Goal: Task Accomplishment & Management: Use online tool/utility

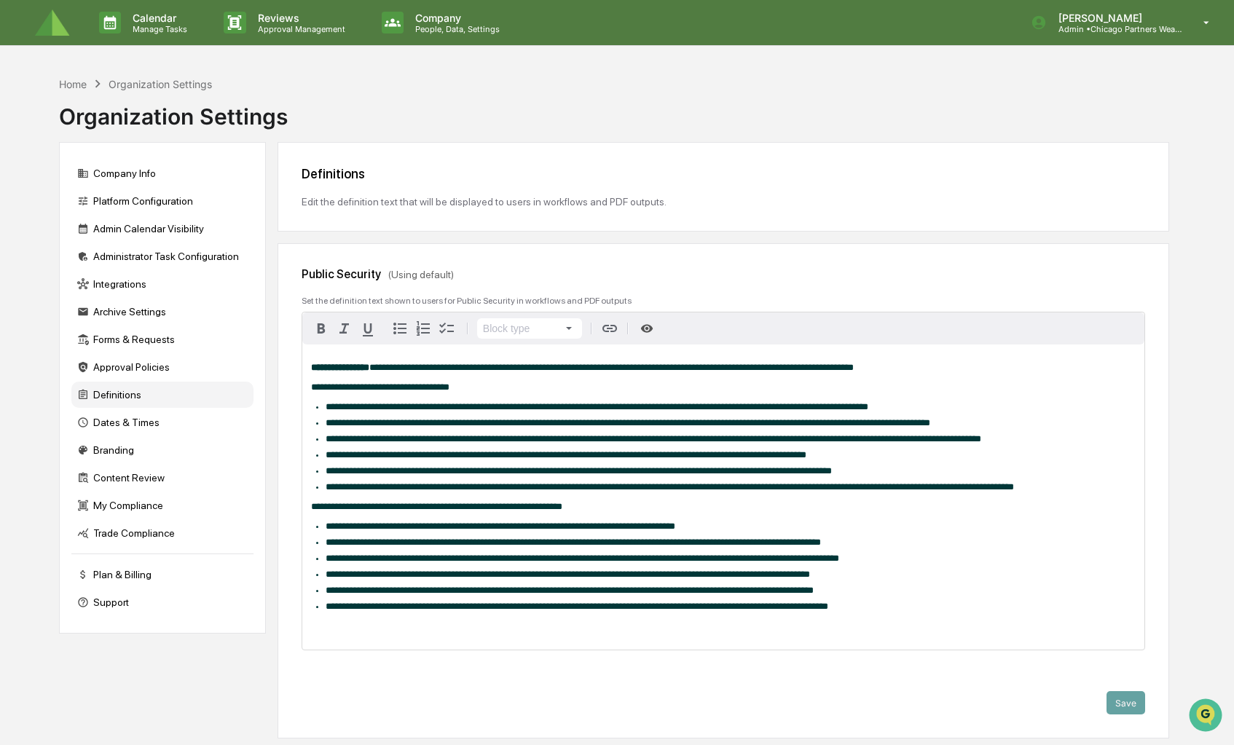
click at [59, 31] on img at bounding box center [52, 22] width 35 height 27
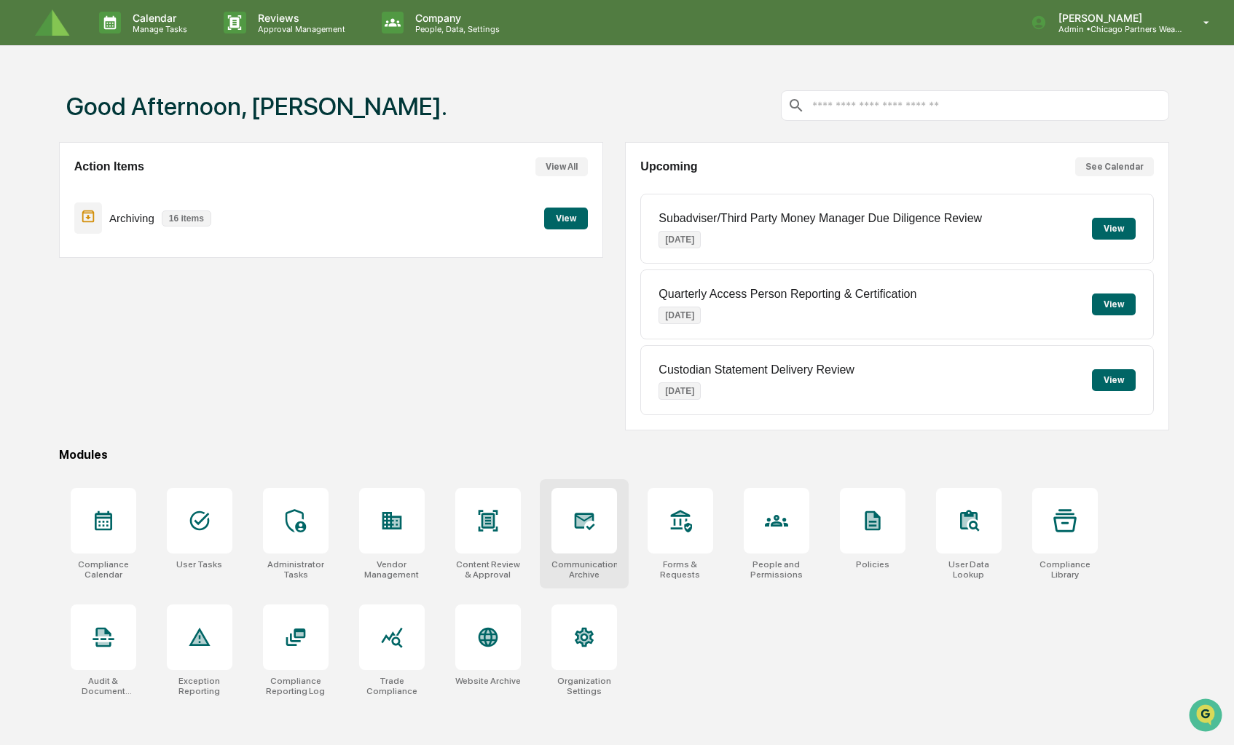
click at [548, 522] on div "Communications Archive" at bounding box center [584, 533] width 89 height 109
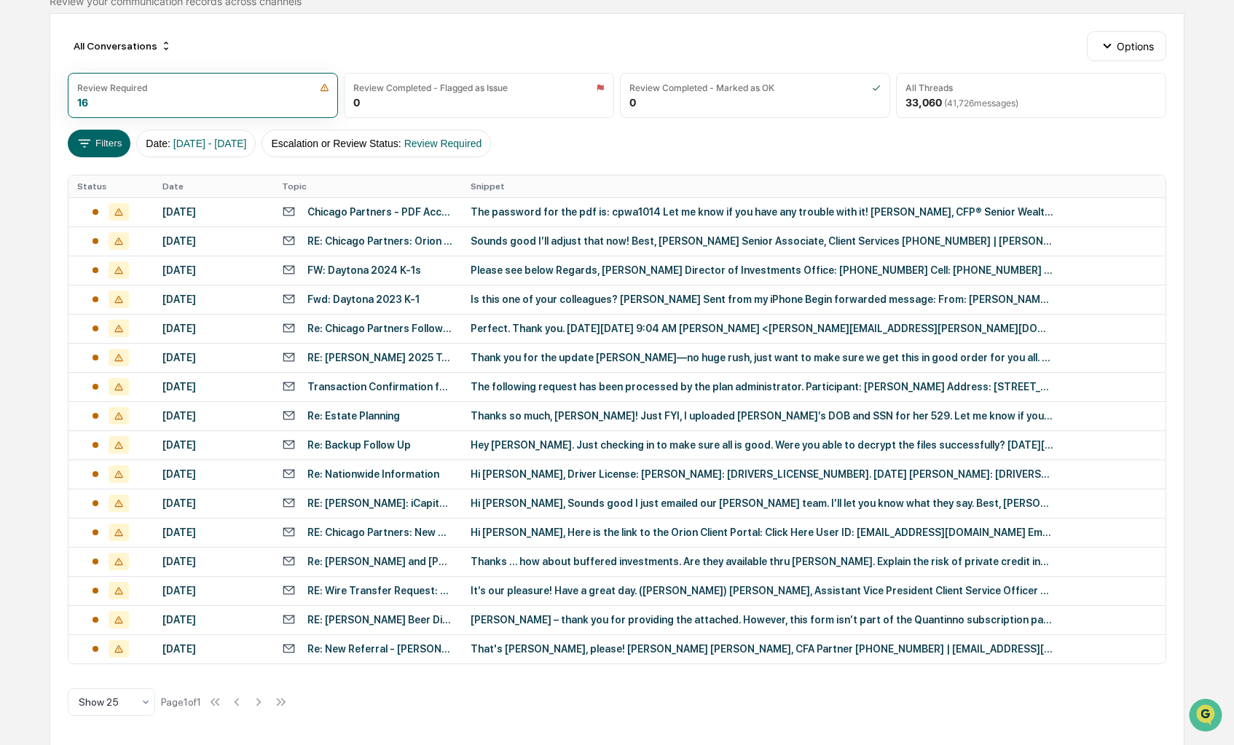
scroll to position [138, 0]
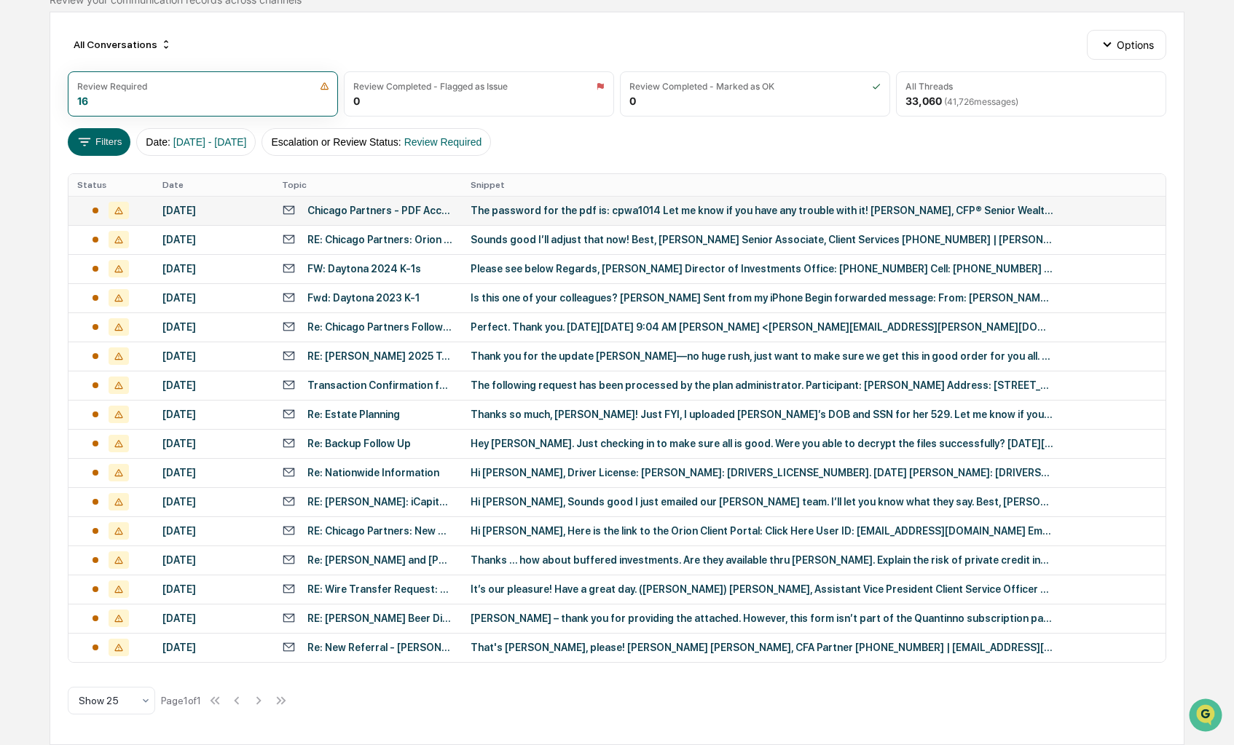
click at [374, 216] on div "Chicago Partners - PDF Access" at bounding box center [380, 211] width 146 height 12
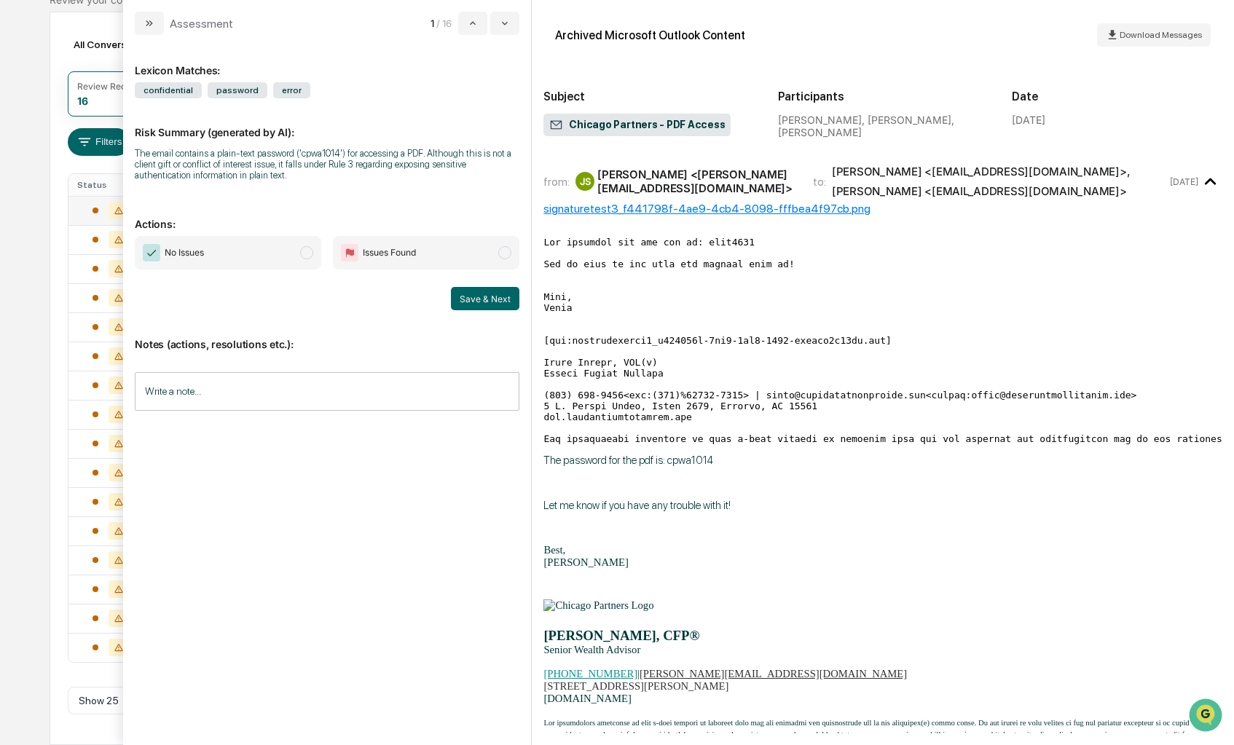
click at [98, 210] on div at bounding box center [96, 211] width 6 height 6
click at [10, 226] on div "Calendar Manage Tasks Reviews Approval Management Company People, Data, Setting…" at bounding box center [617, 304] width 1234 height 884
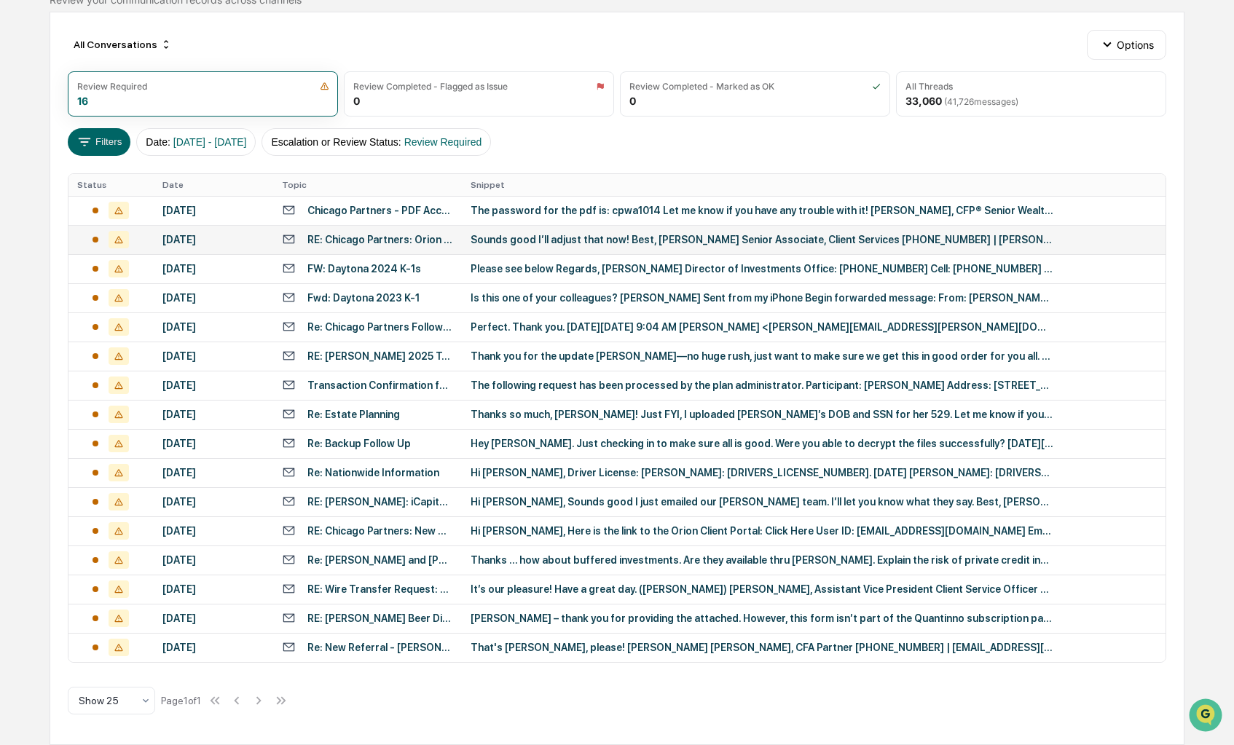
click at [234, 237] on div "[DATE]" at bounding box center [213, 240] width 102 height 12
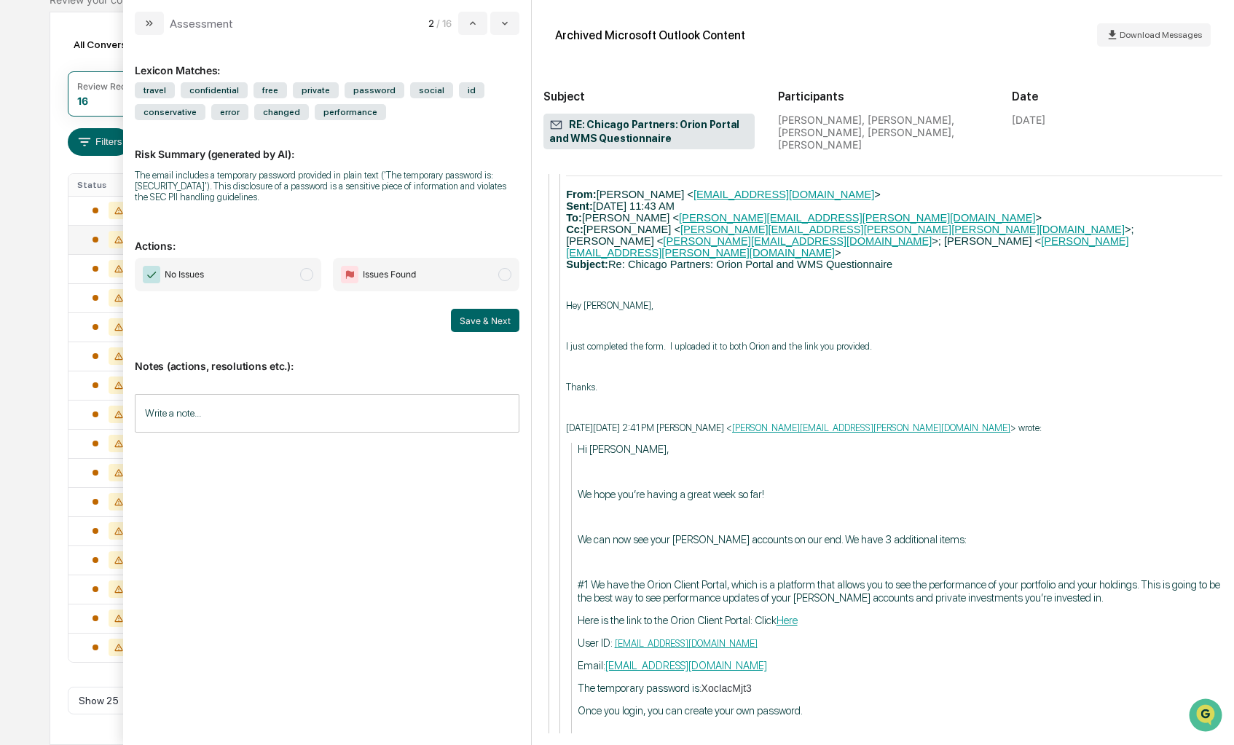
scroll to position [4372, 0]
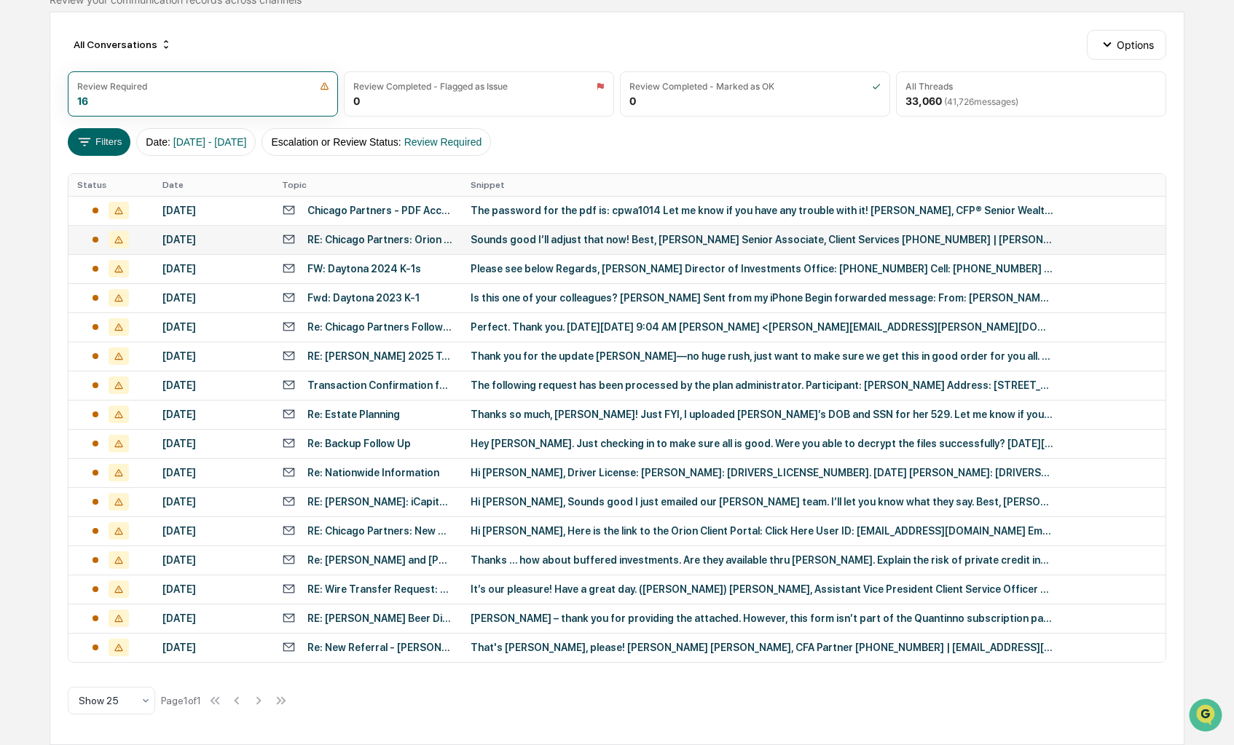
click at [13, 393] on div "Calendar Manage Tasks Reviews Approval Management Company People, Data, Setting…" at bounding box center [617, 304] width 1234 height 884
click at [350, 271] on div "FW: Daytona 2024 K-1s" at bounding box center [364, 269] width 114 height 12
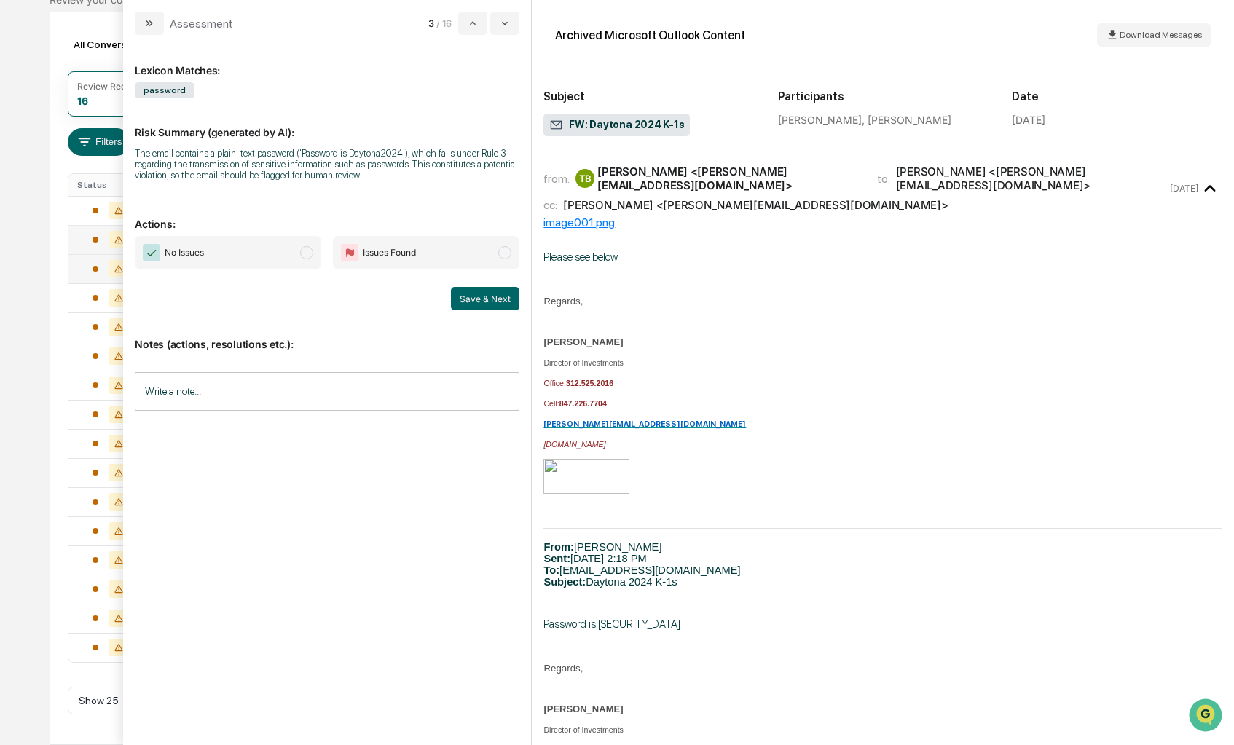
click at [23, 256] on div "Calendar Manage Tasks Reviews Approval Management Company People, Data, Setting…" at bounding box center [617, 304] width 1234 height 884
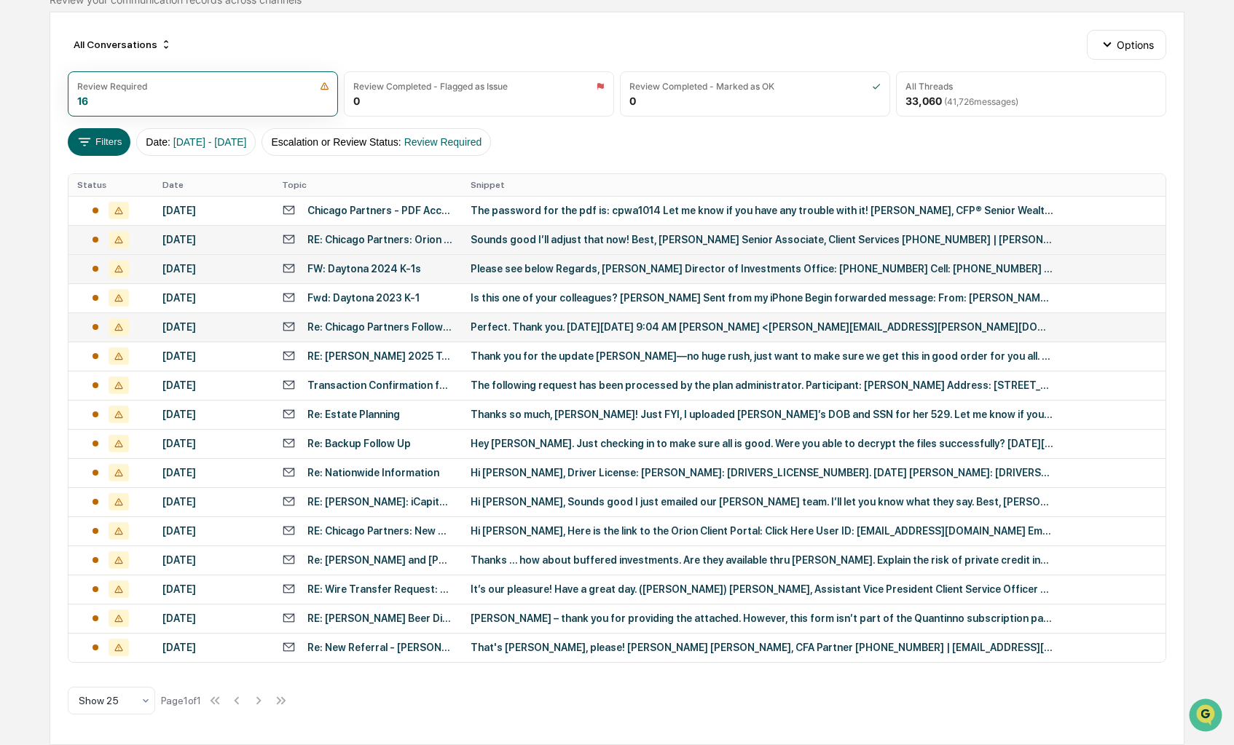
click at [400, 329] on div "Re: Chicago Partners Follow Up" at bounding box center [380, 327] width 146 height 12
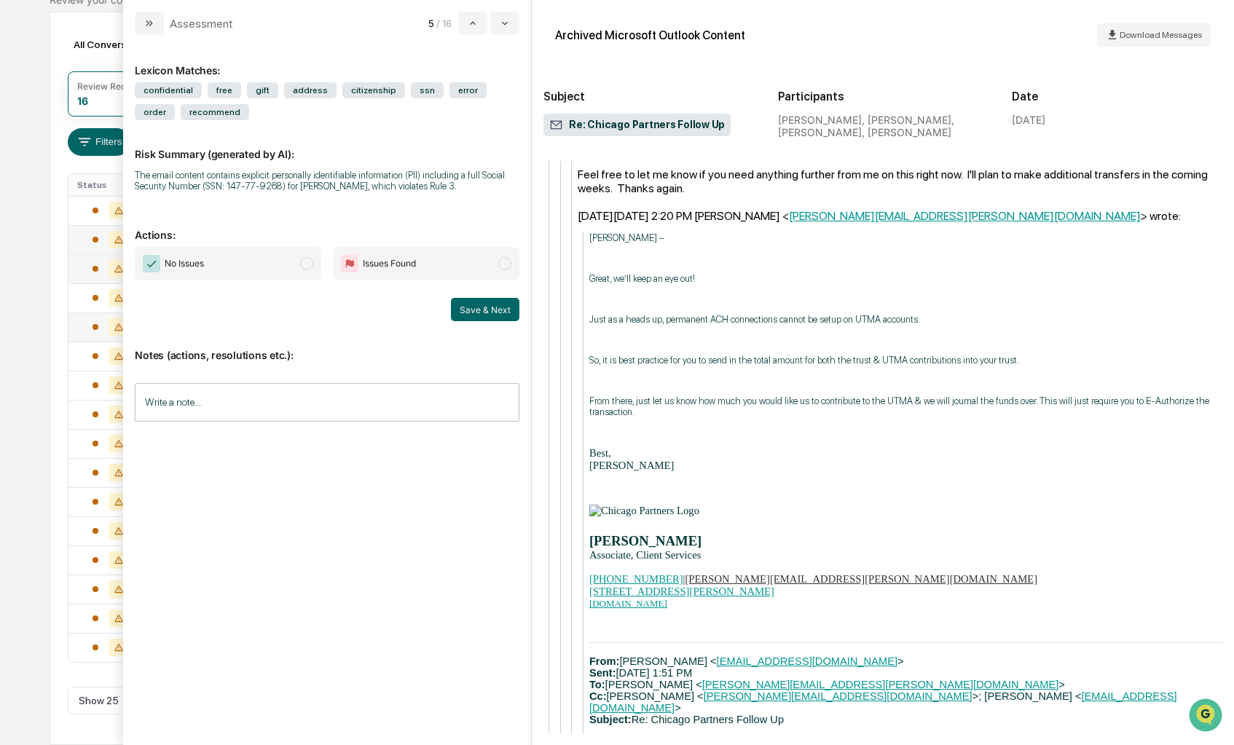
scroll to position [2623, 0]
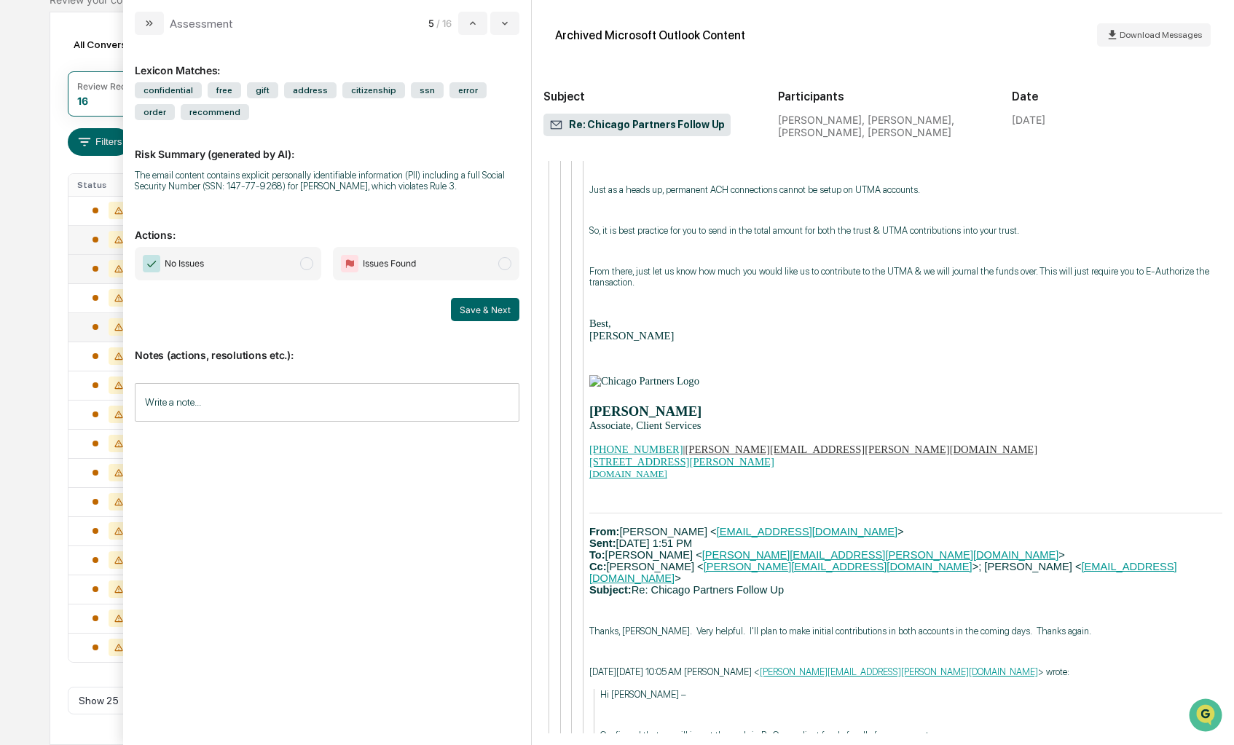
click at [251, 189] on div "The email content contains explicit personally identifiable information (PII) i…" at bounding box center [327, 181] width 385 height 22
click at [237, 154] on p "Risk Summary (generated by AI):" at bounding box center [327, 145] width 385 height 30
click at [1005, 513] on div "From: [PERSON_NAME] < [EMAIL_ADDRESS][DOMAIN_NAME] > Sent: [DATE] 1:51 PM To: […" at bounding box center [905, 554] width 633 height 83
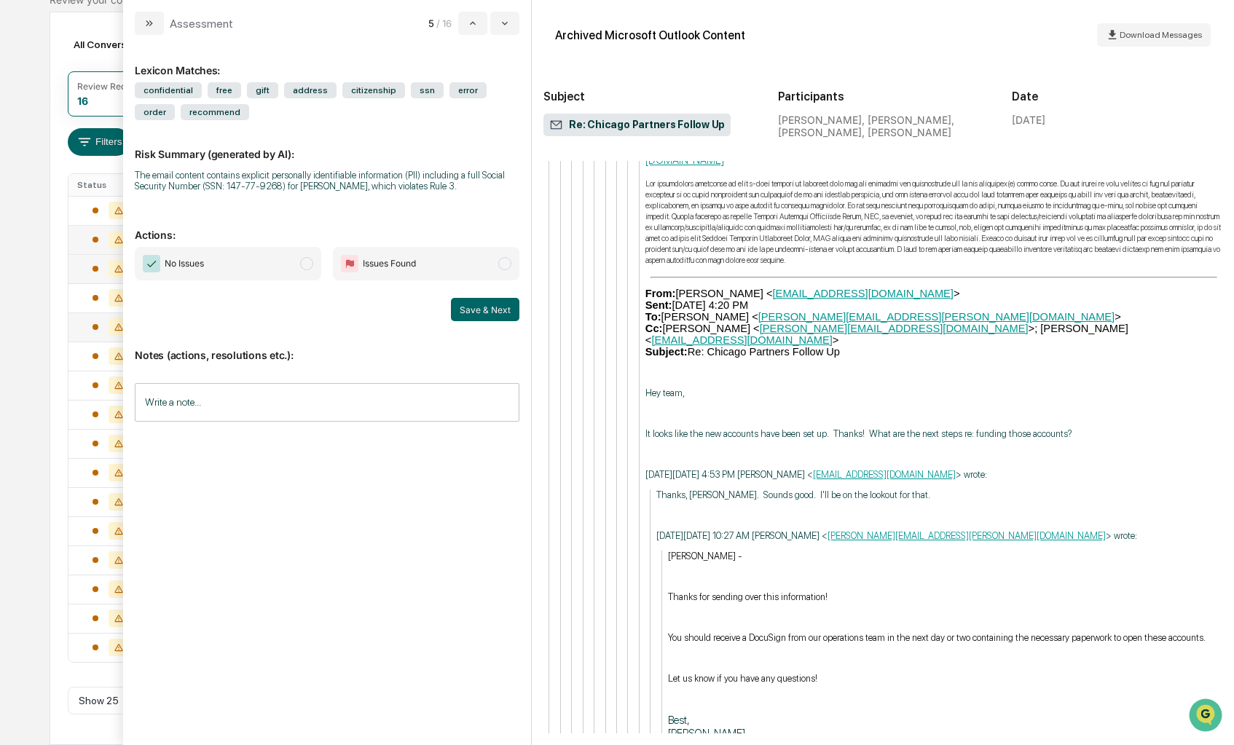
scroll to position [5386, 0]
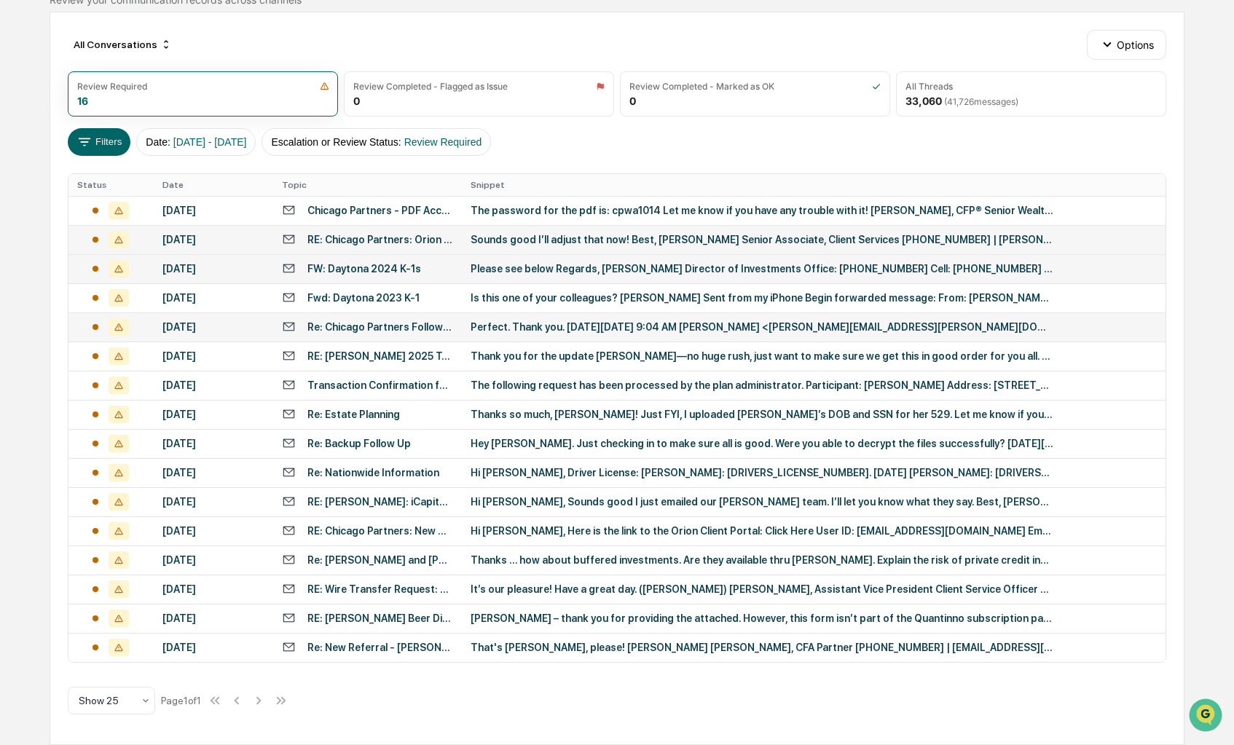
click at [53, 216] on div "All Conversations Options Review Required 16 Review Completed - Flagged as Issu…" at bounding box center [617, 379] width 1135 height 734
click at [339, 496] on div "RE: [PERSON_NAME]: iCapital on [PERSON_NAME]" at bounding box center [380, 502] width 146 height 12
click at [31, 439] on div "Calendar Manage Tasks Reviews Approval Management Company People, Data, Setting…" at bounding box center [617, 304] width 1234 height 884
click at [344, 561] on div "Re: [PERSON_NAME] and [PERSON_NAME]" at bounding box center [380, 560] width 146 height 12
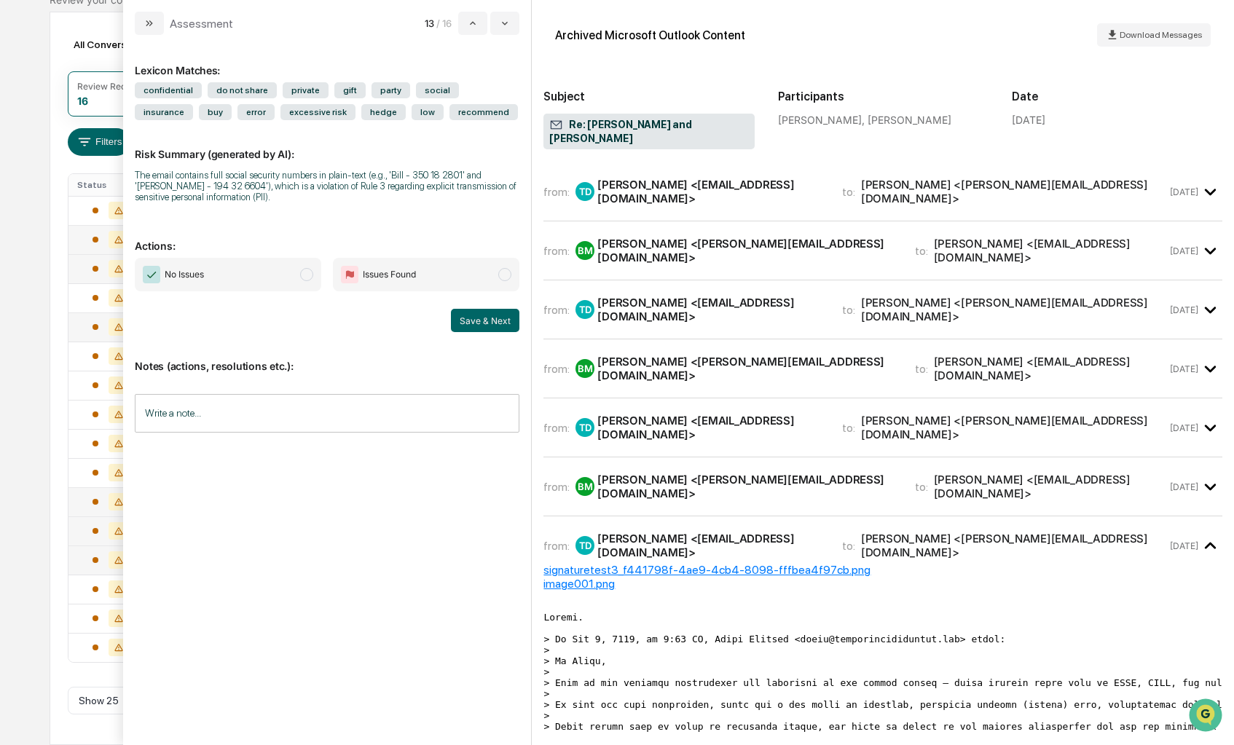
click at [68, 526] on td at bounding box center [110, 531] width 85 height 29
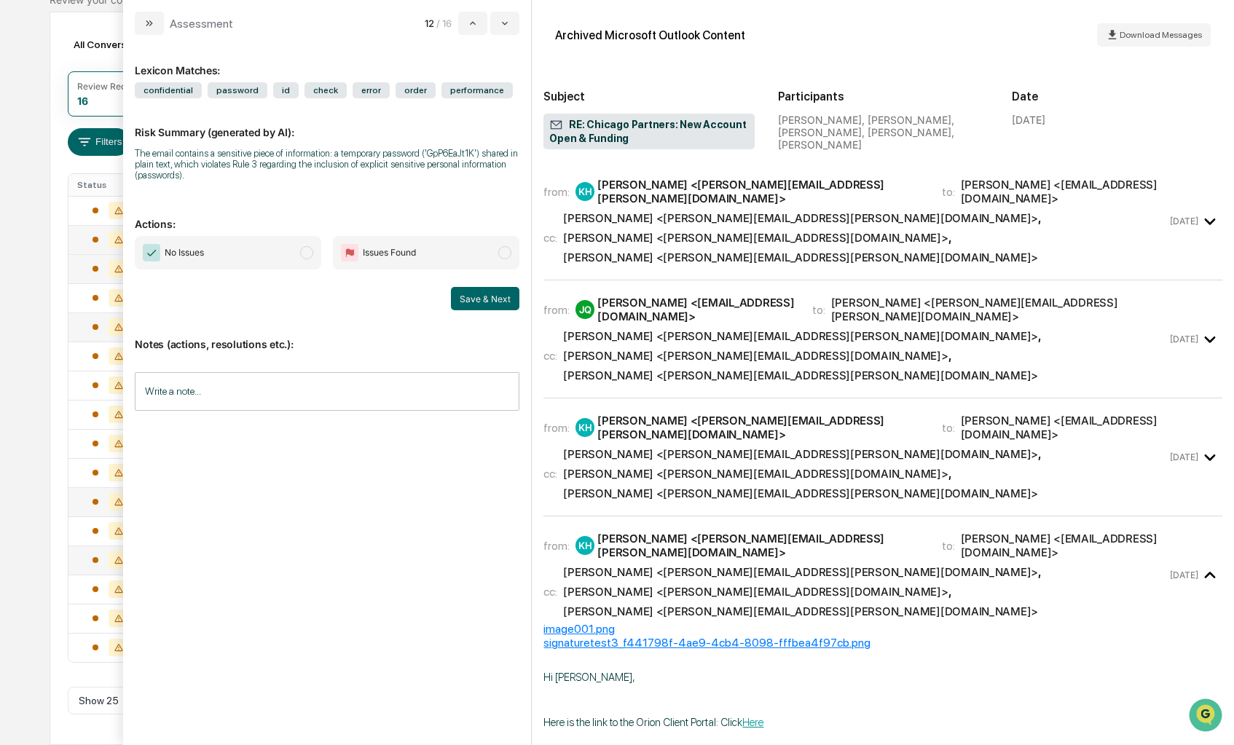
click at [20, 589] on div "Calendar Manage Tasks Reviews Approval Management Company People, Data, Setting…" at bounding box center [617, 304] width 1234 height 884
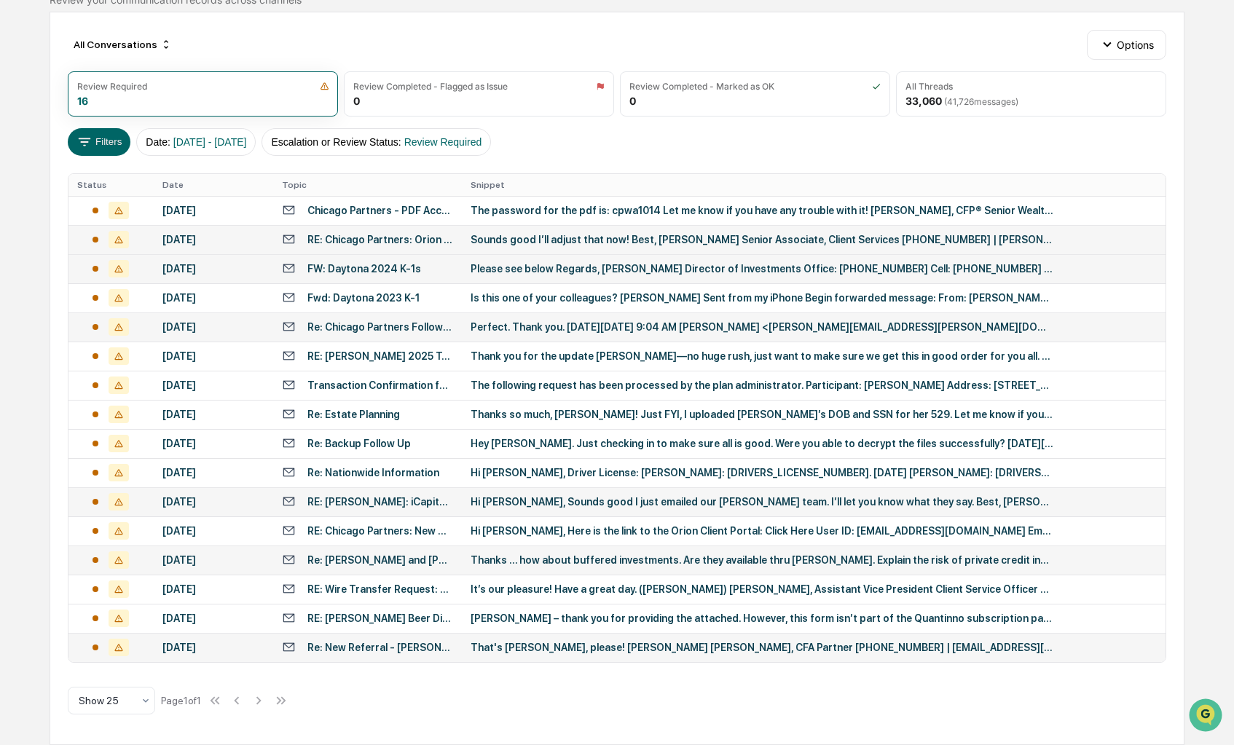
click at [205, 643] on div "[DATE]" at bounding box center [213, 648] width 102 height 12
click at [19, 572] on div "Calendar Manage Tasks Reviews Approval Management Company People, Data, Setting…" at bounding box center [617, 304] width 1234 height 884
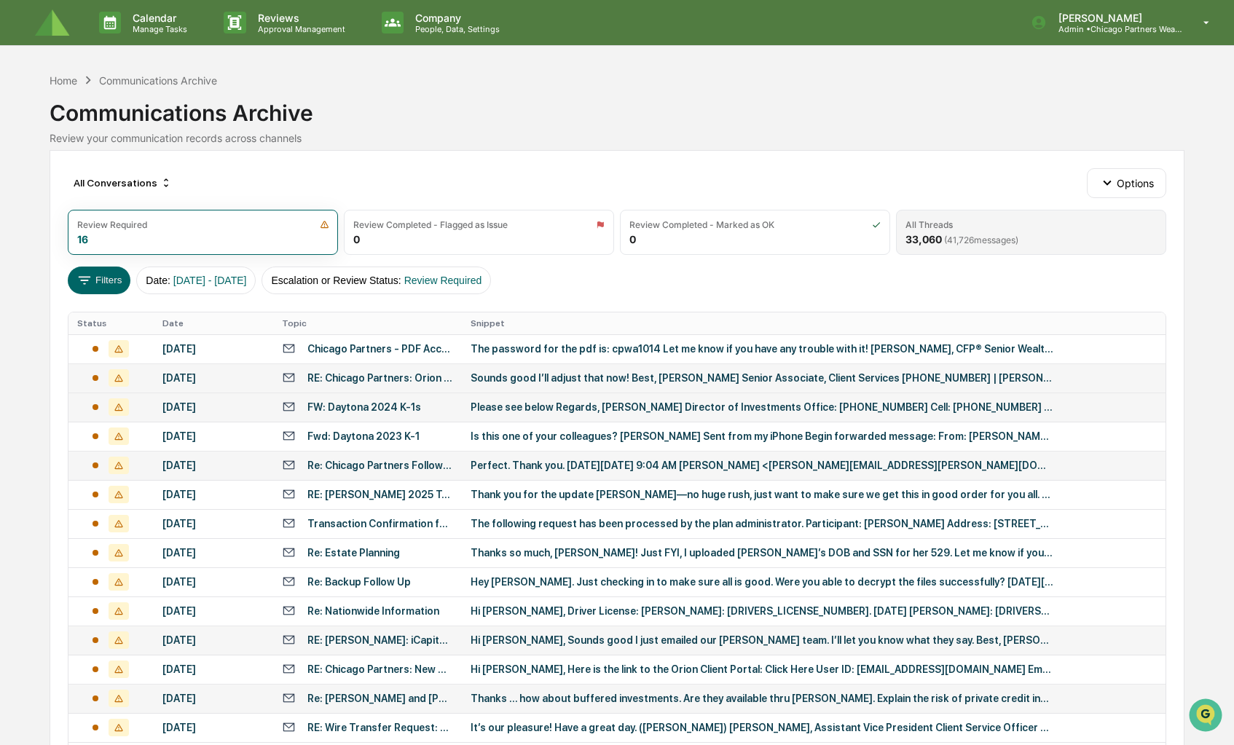
click at [903, 235] on div "All Threads 33,060 ( 41,726 messages)" at bounding box center [1031, 232] width 270 height 45
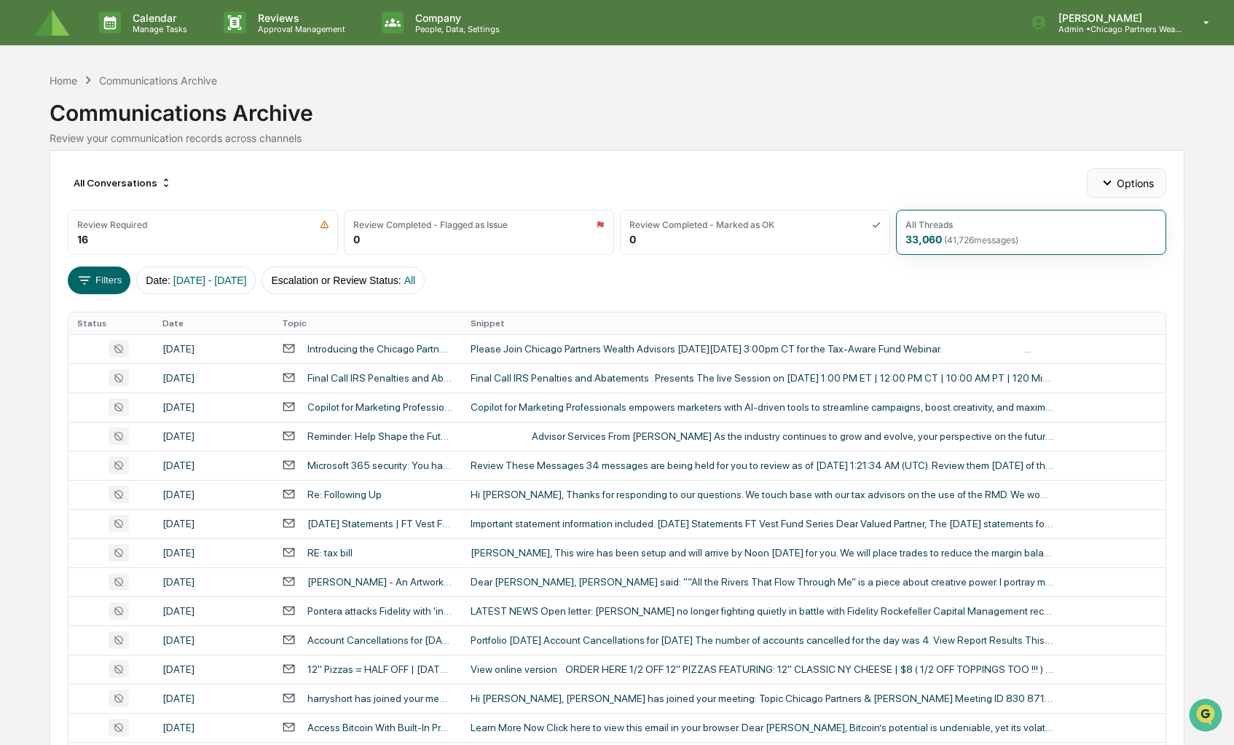
click at [1145, 173] on button "Options" at bounding box center [1126, 182] width 79 height 29
click at [70, 87] on div "Home Communications Archive" at bounding box center [134, 80] width 168 height 16
click at [70, 85] on div "Home" at bounding box center [64, 80] width 28 height 12
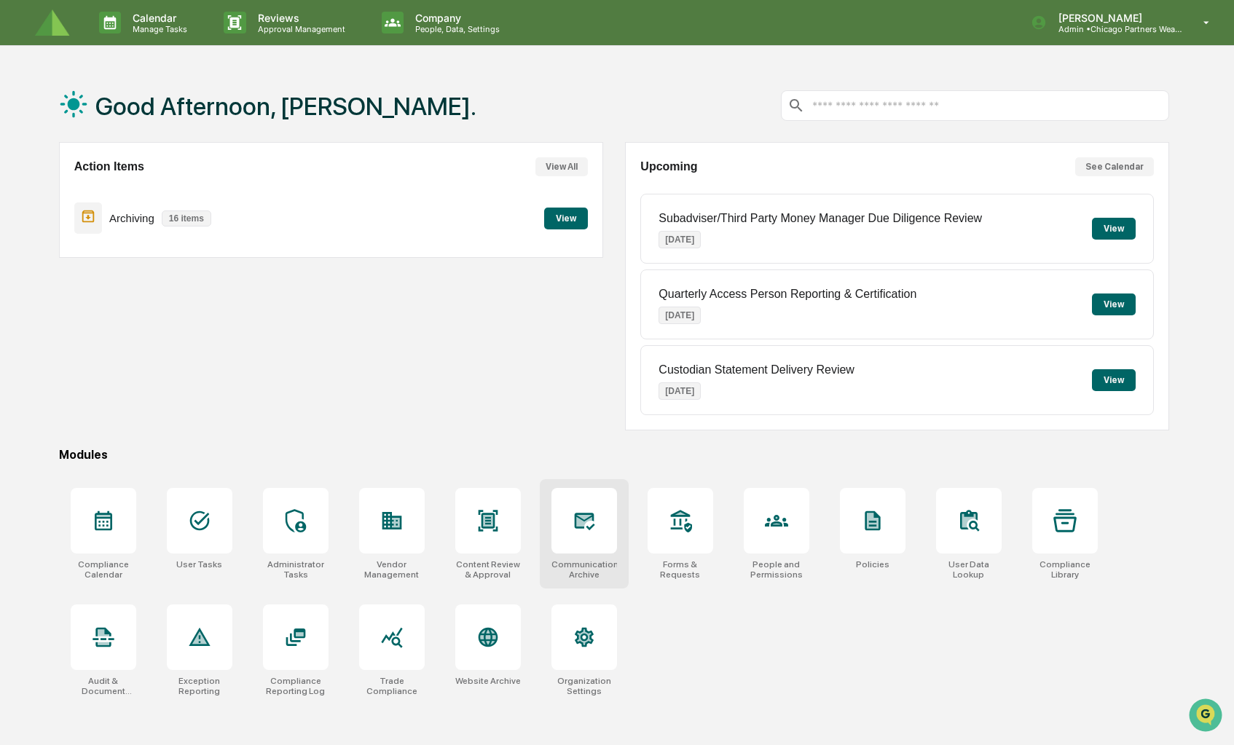
click at [590, 525] on icon at bounding box center [584, 520] width 23 height 23
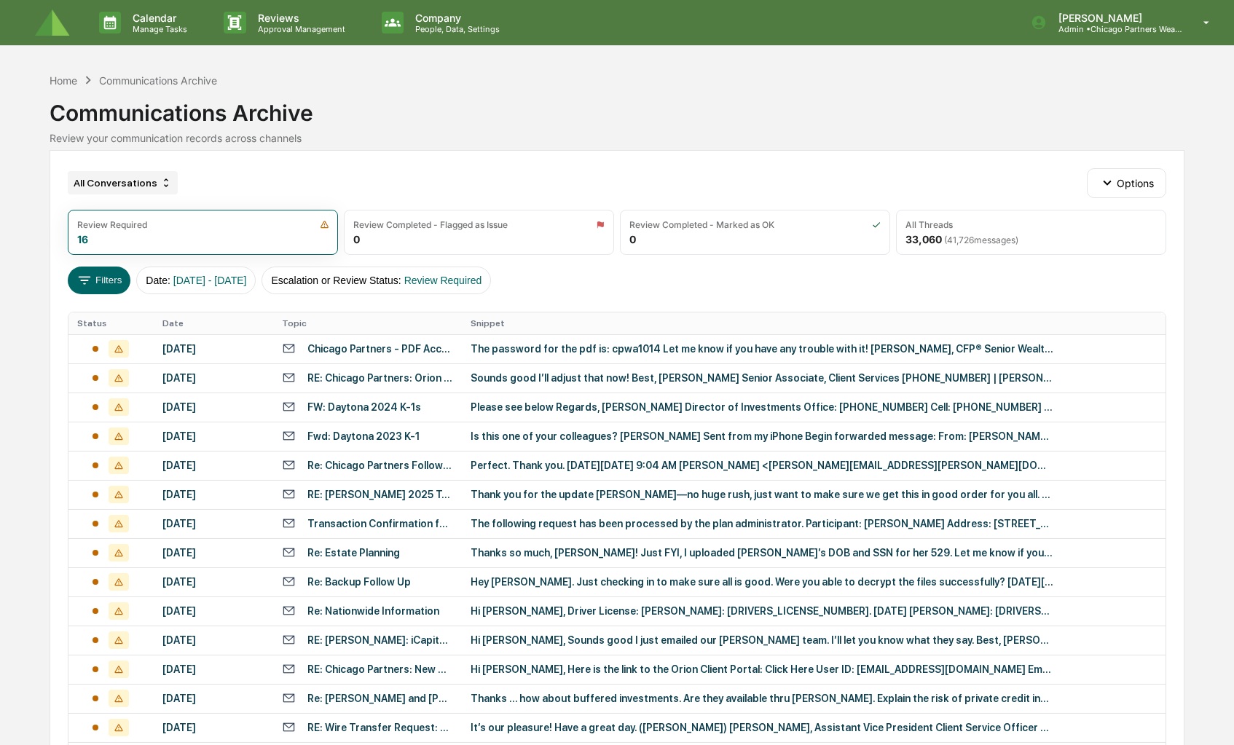
click at [133, 176] on div "All Conversations" at bounding box center [123, 182] width 110 height 23
click at [52, 74] on div "Home" at bounding box center [64, 80] width 28 height 12
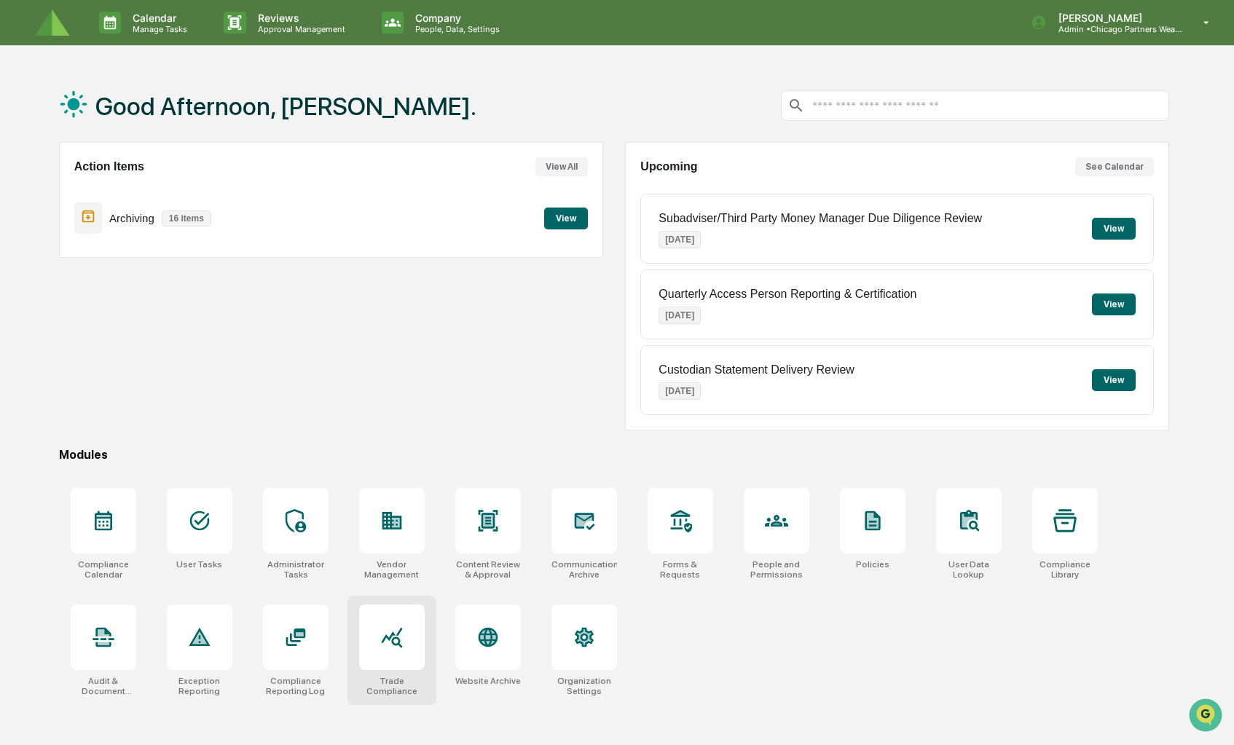
click at [413, 637] on div at bounding box center [392, 638] width 66 height 66
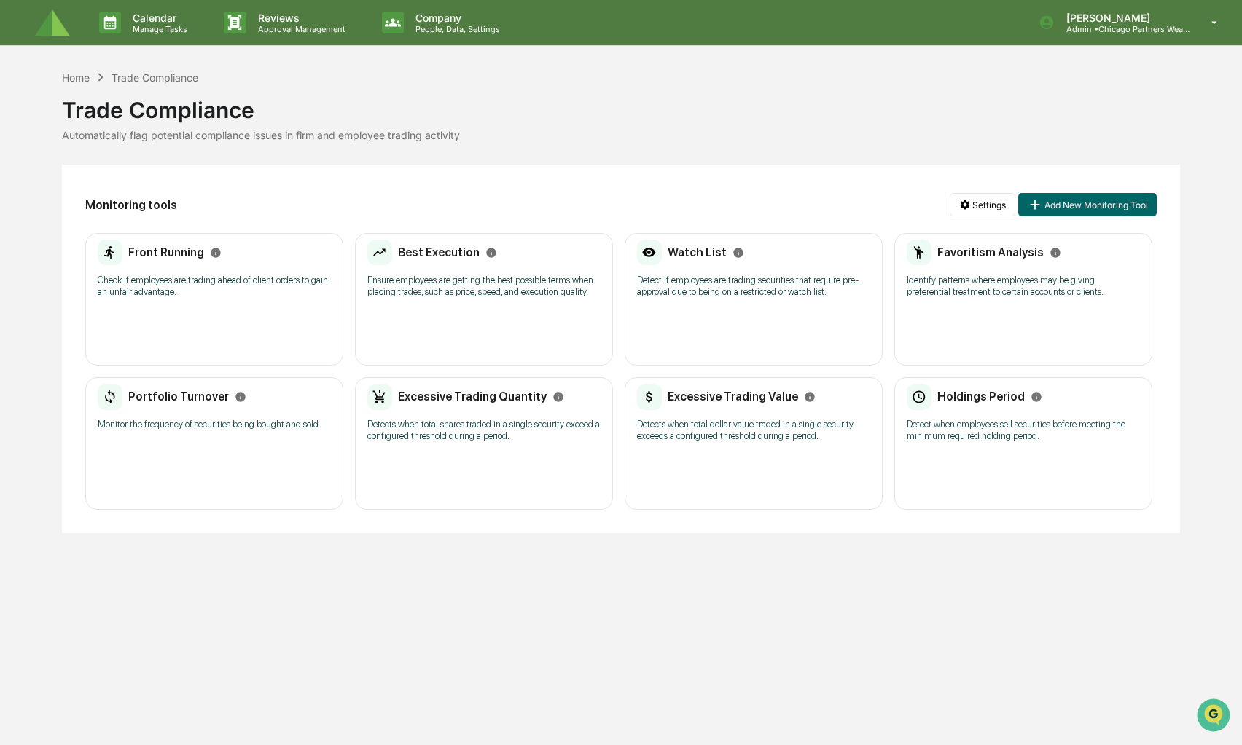
click at [711, 312] on div "Watch List Detect if employees are trading securities that require pre-approval…" at bounding box center [753, 299] width 258 height 133
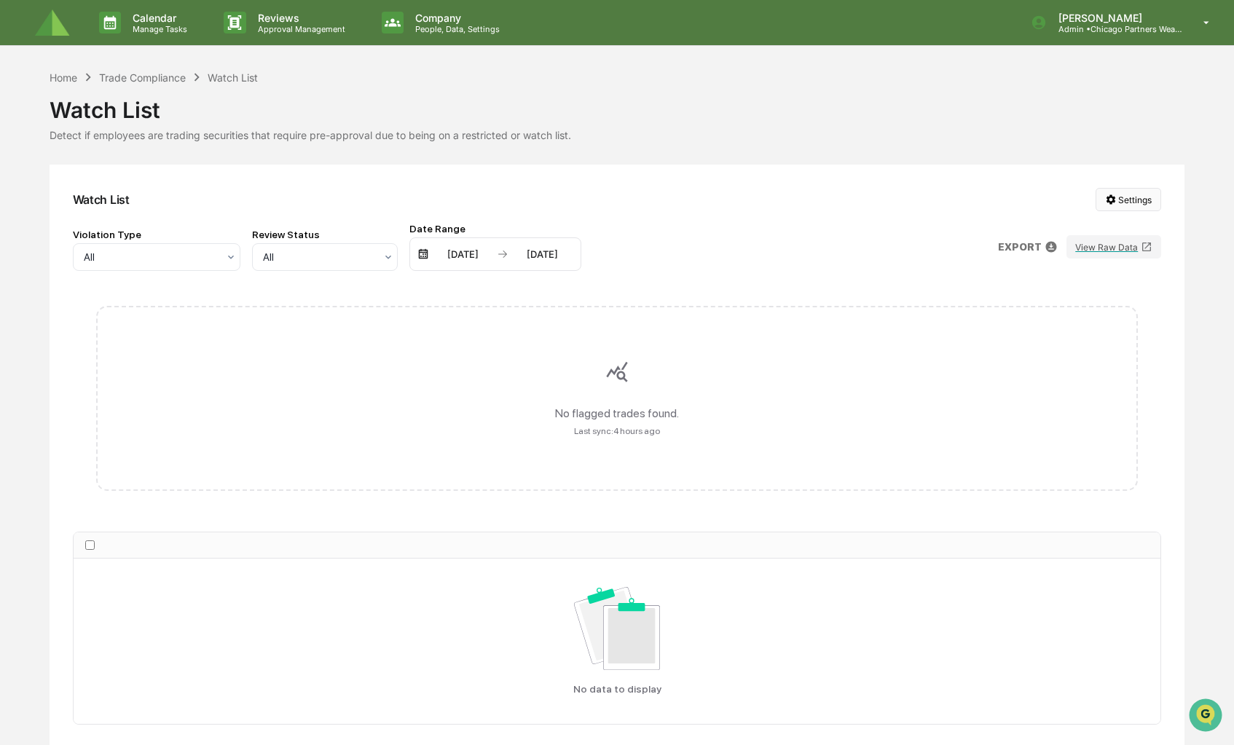
click at [1135, 198] on html "Calendar Manage Tasks Reviews Approval Management Company People, Data, Setting…" at bounding box center [617, 372] width 1234 height 745
click at [1102, 251] on div "Manage Watch Lists" at bounding box center [1133, 252] width 178 height 23
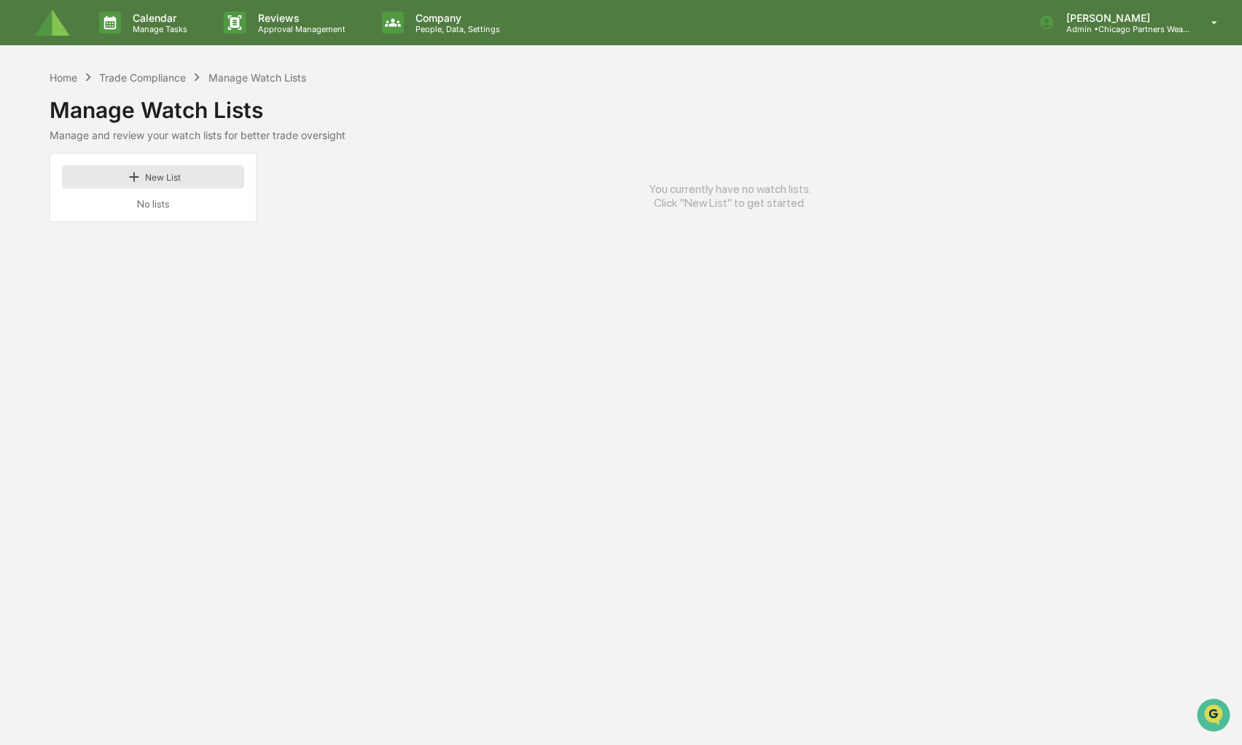
click at [181, 181] on button "New List" at bounding box center [153, 176] width 182 height 23
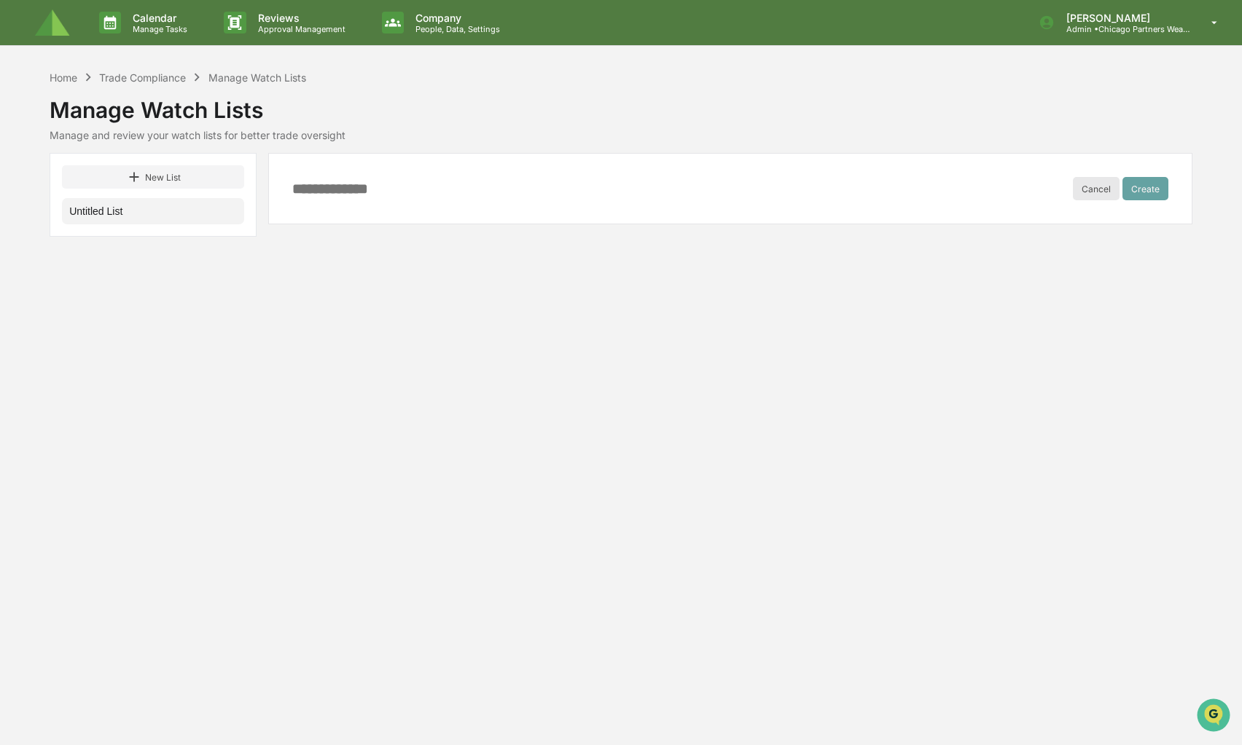
click at [1105, 195] on button "Cancel" at bounding box center [1095, 188] width 47 height 23
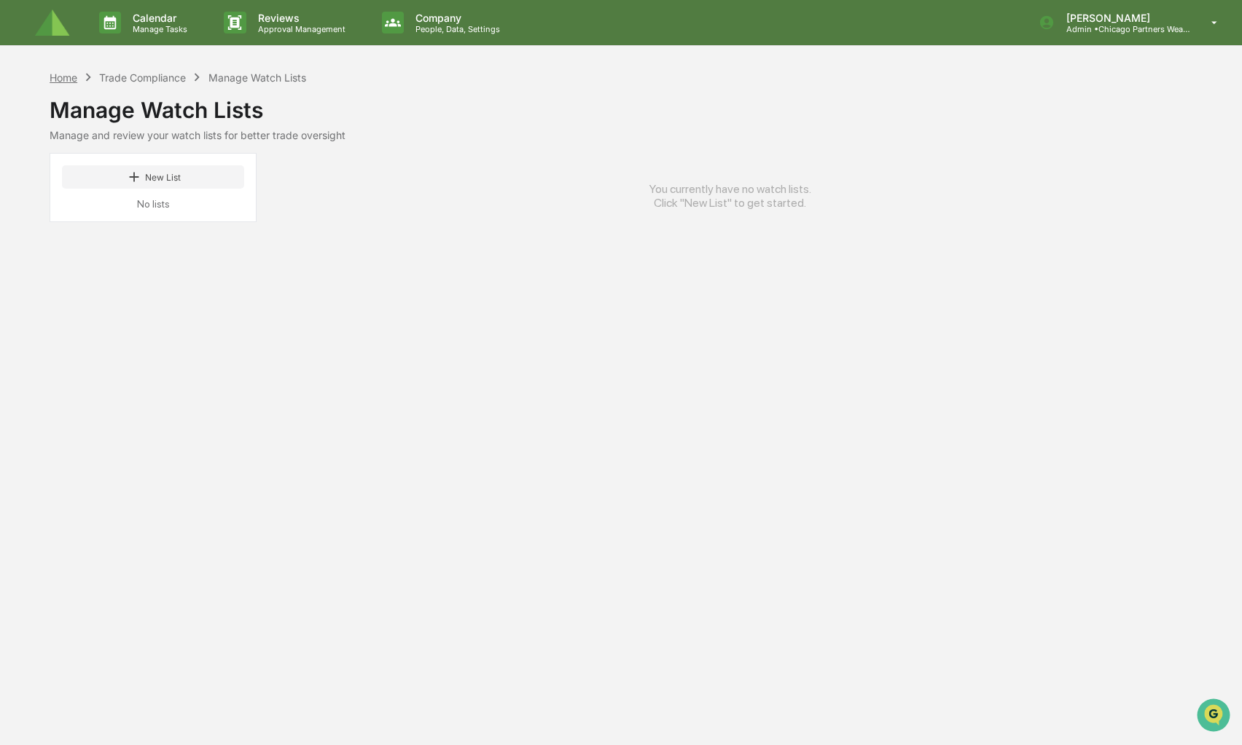
click at [61, 74] on div "Home" at bounding box center [64, 77] width 28 height 12
